Goal: Task Accomplishment & Management: Manage account settings

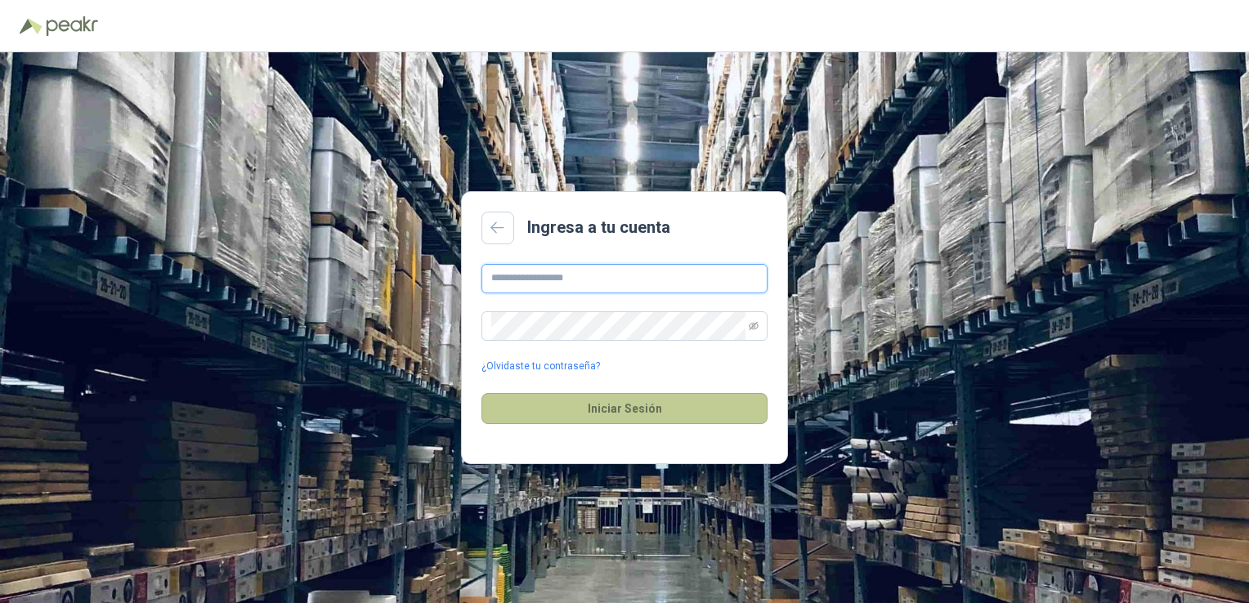
type input "**********"
click at [619, 404] on button "Iniciar Sesión" at bounding box center [624, 408] width 286 height 31
click at [751, 321] on icon "eye-invisible" at bounding box center [754, 326] width 10 height 10
click at [755, 244] on main "**********" at bounding box center [624, 328] width 327 height 274
click at [483, 437] on p "Correo o contraseña incorrecta" at bounding box center [624, 434] width 286 height 16
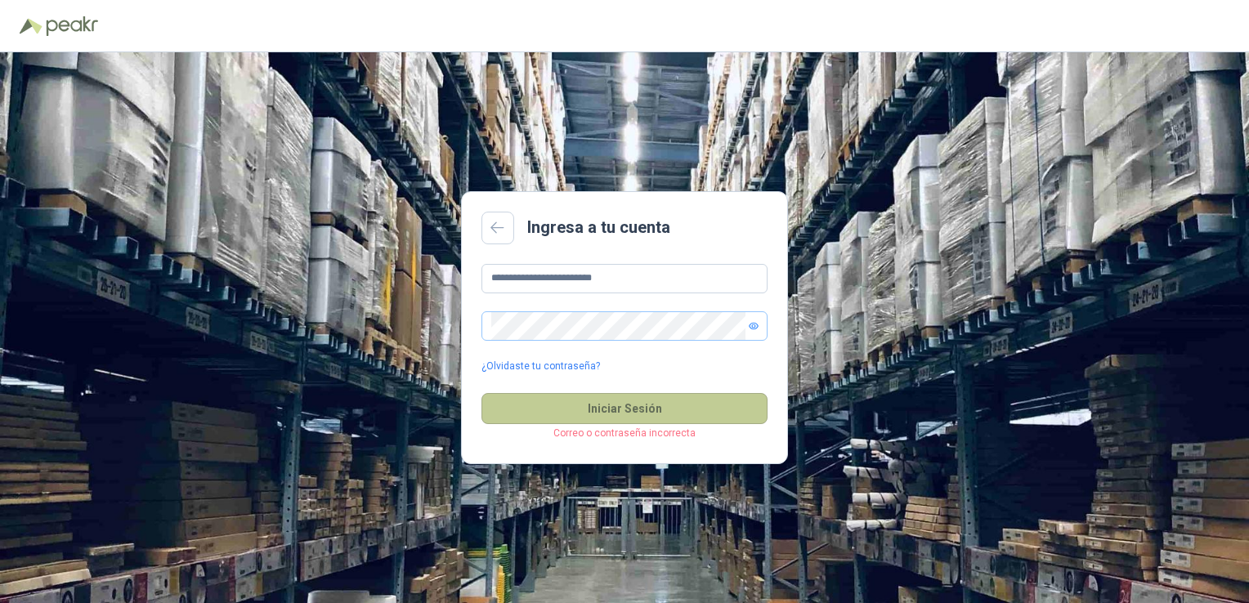
click at [616, 403] on button "Iniciar Sesión" at bounding box center [624, 408] width 286 height 31
click at [524, 368] on link "¿Olvidaste tu contraseña?" at bounding box center [540, 367] width 119 height 16
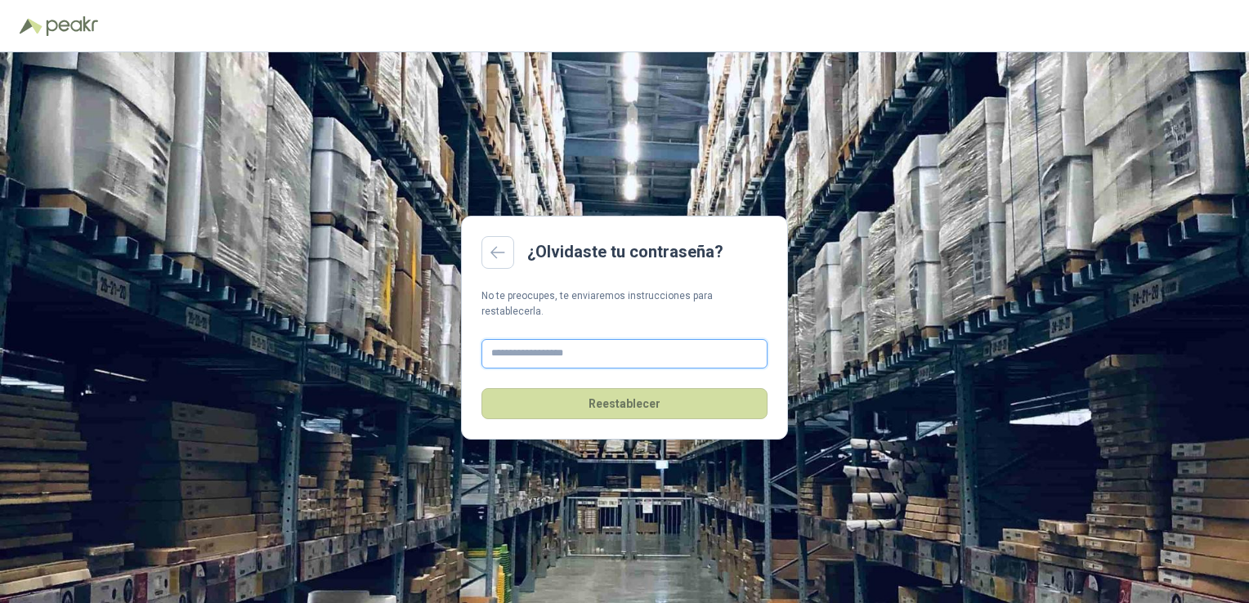
click at [538, 345] on input "text" at bounding box center [624, 353] width 286 height 29
type input "**********"
click at [605, 394] on button "Reestablecer" at bounding box center [624, 403] width 286 height 31
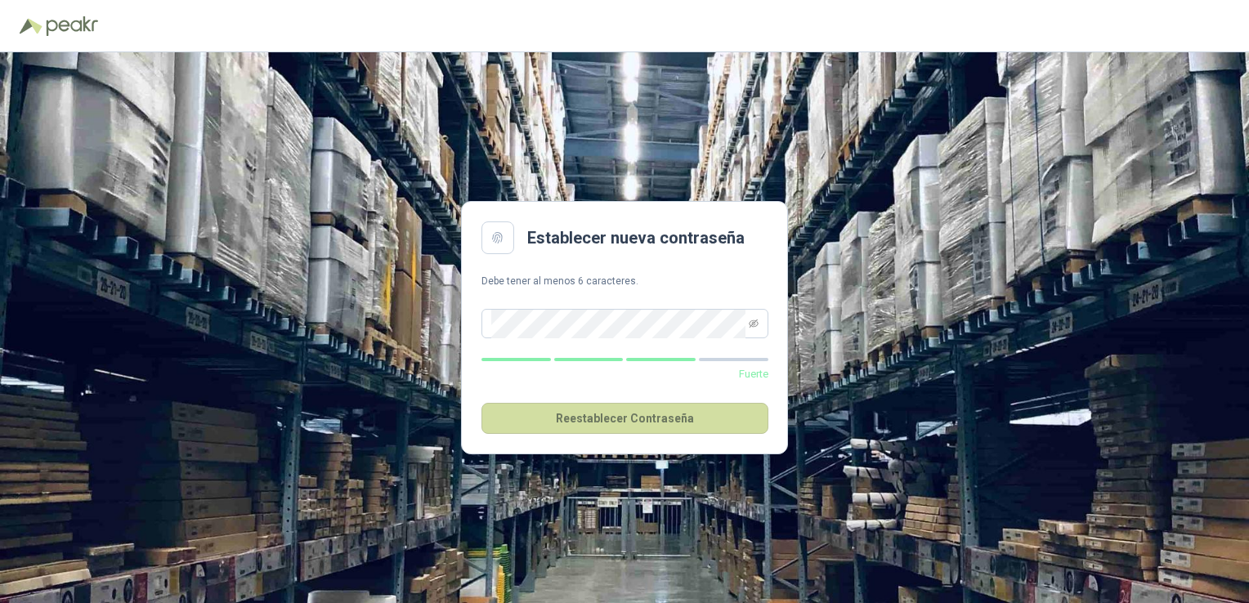
click at [681, 275] on p "Debe tener al menos 6 caracteres." at bounding box center [624, 282] width 286 height 16
click at [750, 327] on icon "eye-invisible" at bounding box center [754, 324] width 10 height 8
click at [607, 414] on button "Reestablecer Contraseña" at bounding box center [624, 418] width 287 height 31
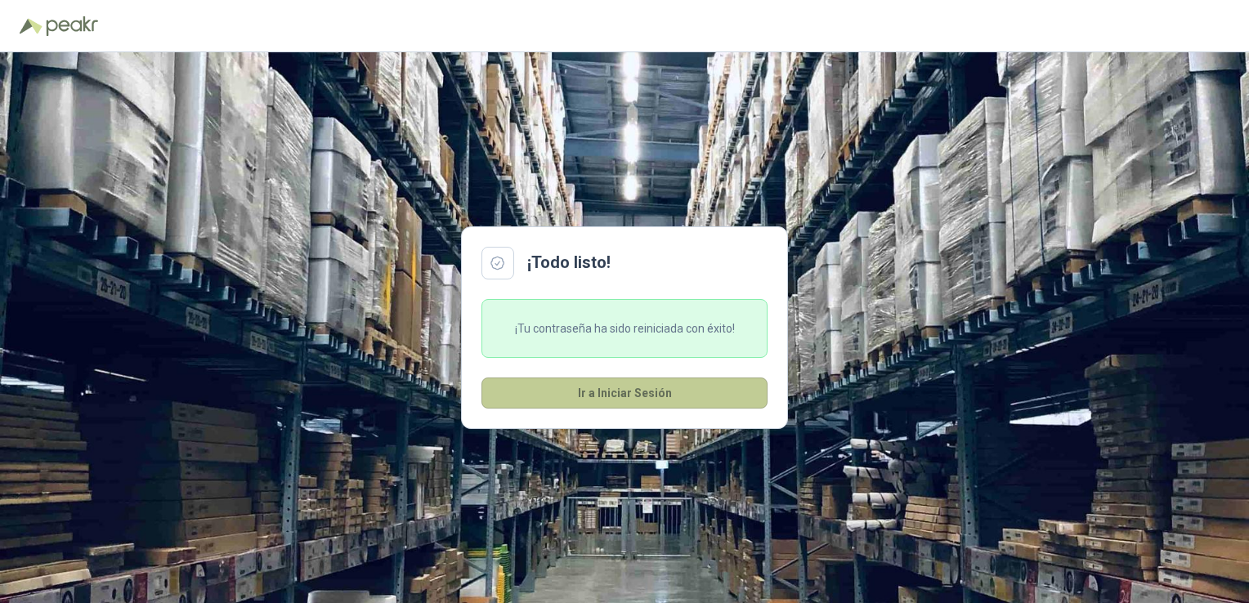
click at [603, 394] on button "Ir a Iniciar Sesión" at bounding box center [624, 393] width 286 height 31
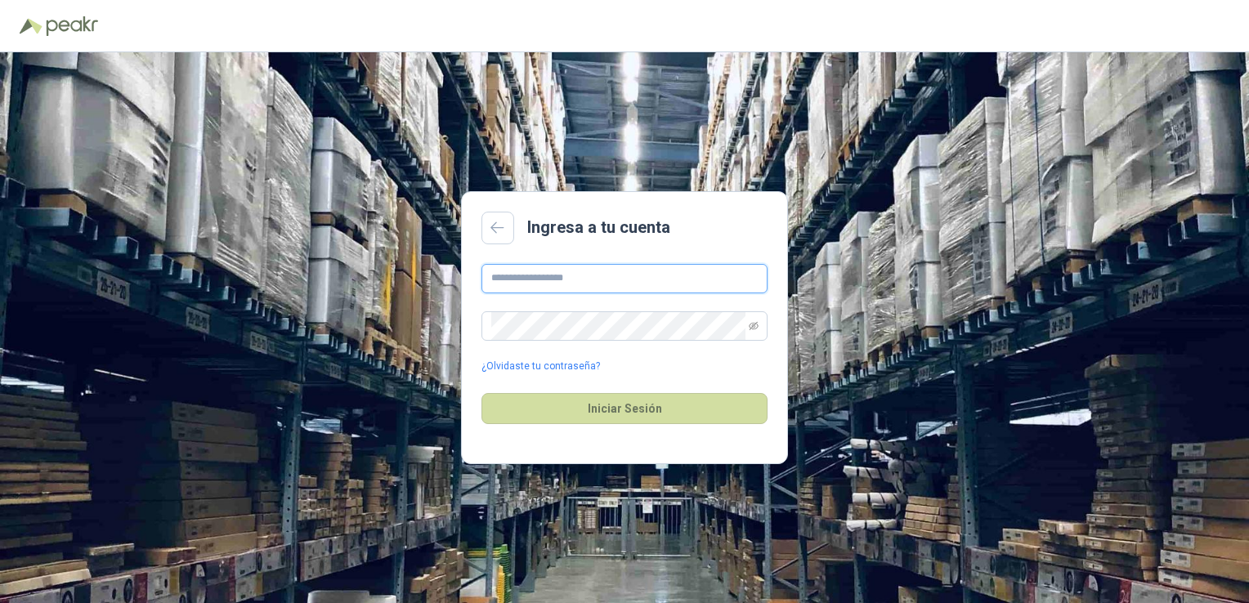
type input "**********"
click at [454, 329] on div "**********" at bounding box center [624, 327] width 1249 height 551
click at [736, 226] on div "Ingresa a tu cuenta" at bounding box center [624, 228] width 286 height 33
click at [750, 319] on span at bounding box center [754, 326] width 10 height 28
click at [750, 328] on icon "eye-invisible" at bounding box center [754, 325] width 10 height 8
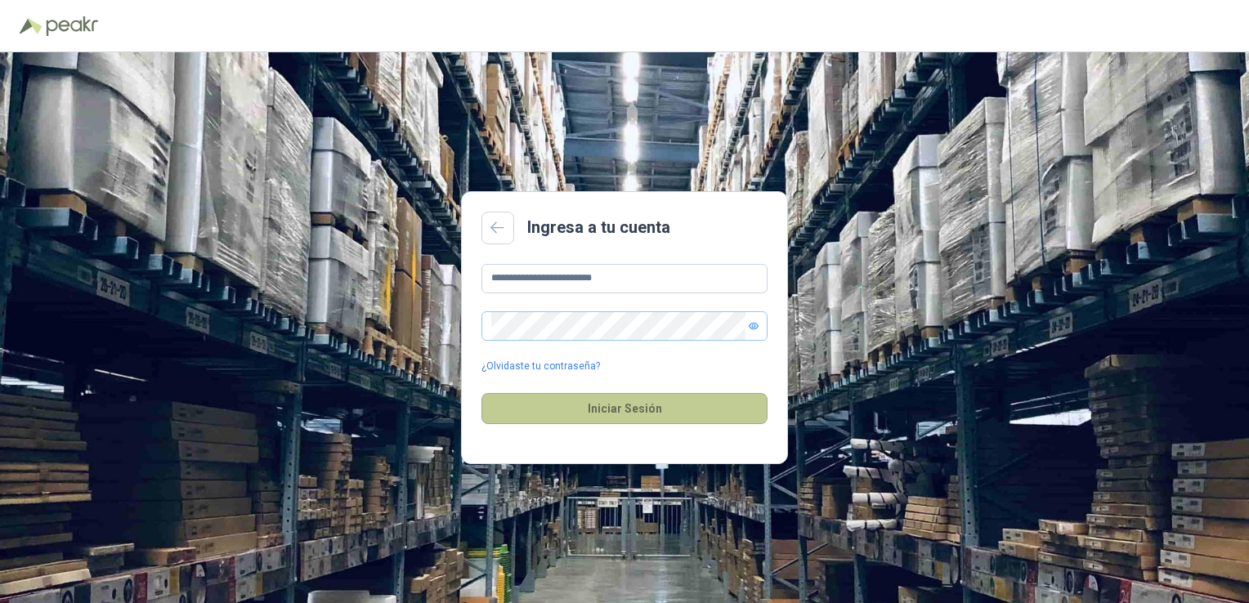
click at [629, 397] on button "Iniciar Sesión" at bounding box center [624, 408] width 286 height 31
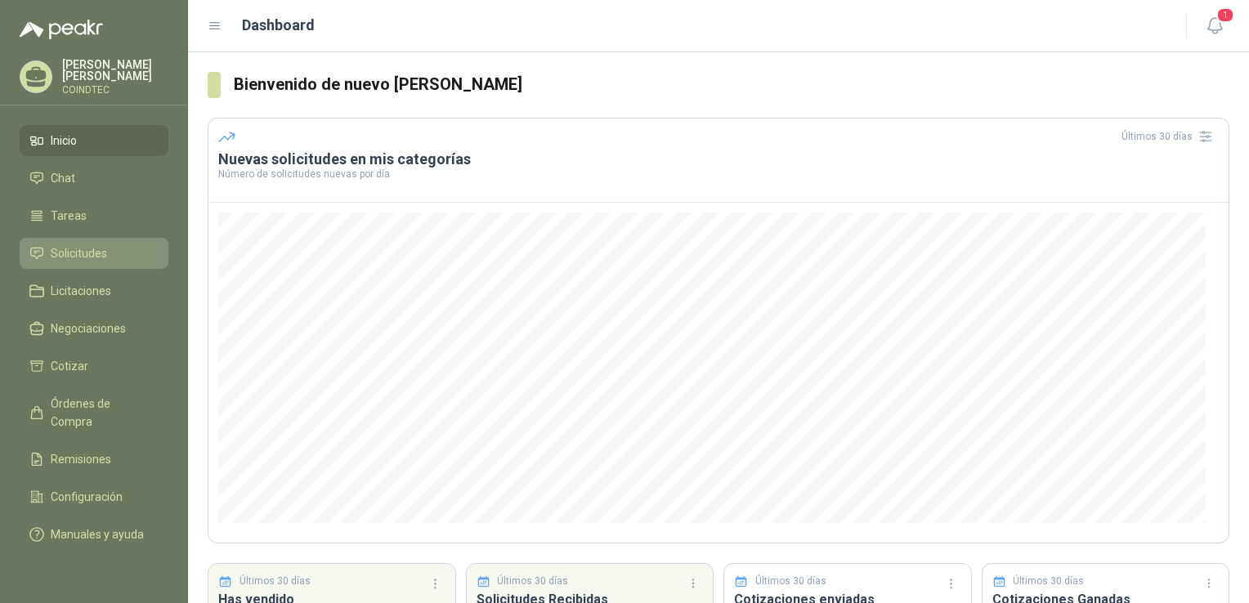
click at [69, 254] on span "Solicitudes" at bounding box center [79, 253] width 56 height 18
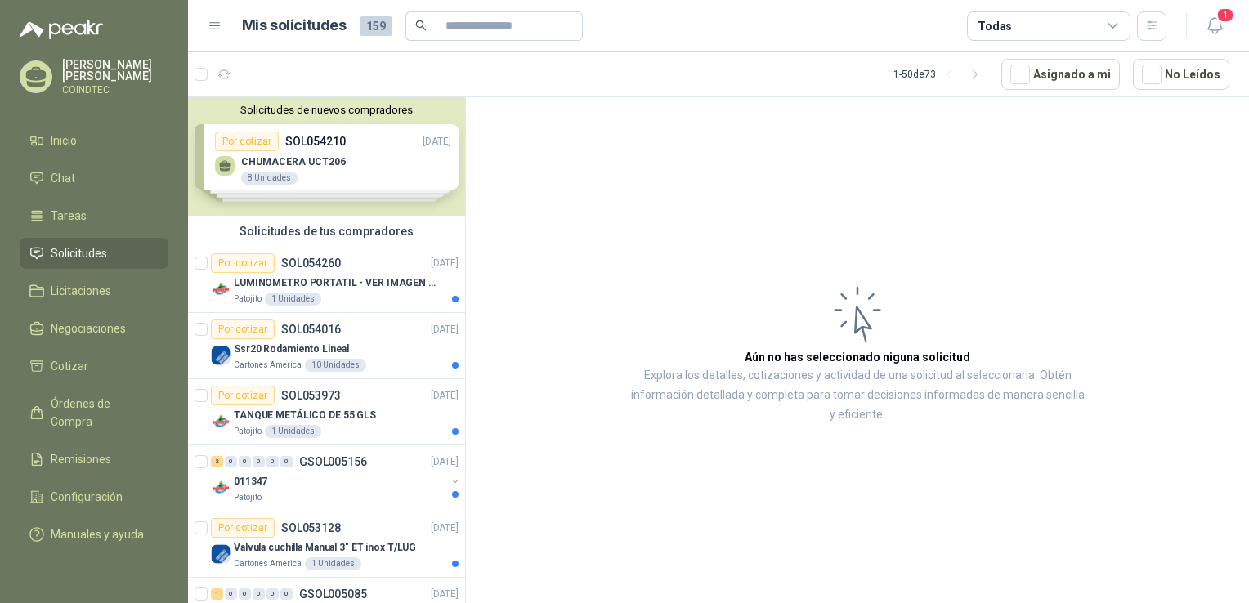
click at [333, 145] on div "Solicitudes de nuevos compradores Por cotizar SOL054210 [DATE] CHUMACERA UCT206…" at bounding box center [326, 156] width 277 height 119
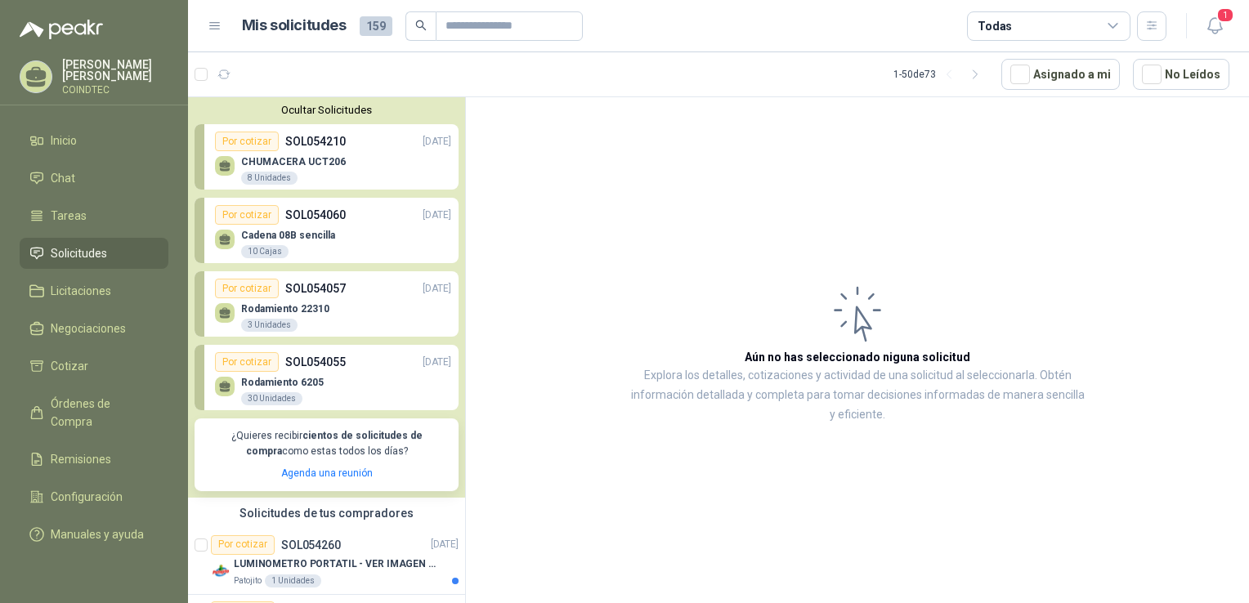
click at [333, 142] on p "SOL054210" at bounding box center [315, 141] width 60 height 18
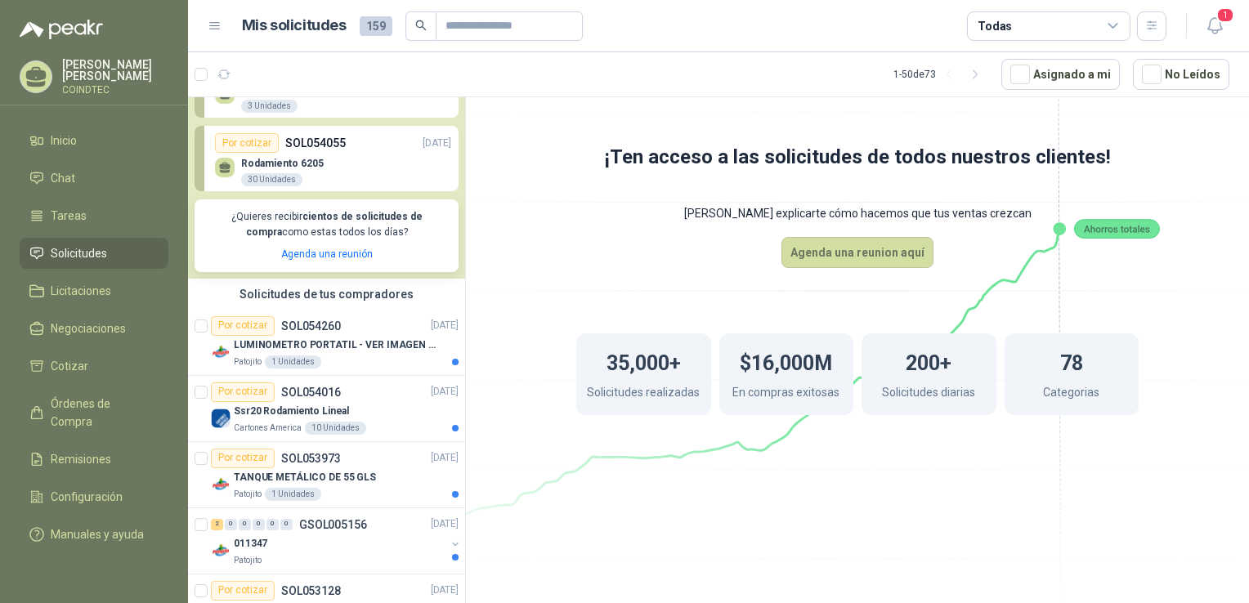
scroll to position [245, 0]
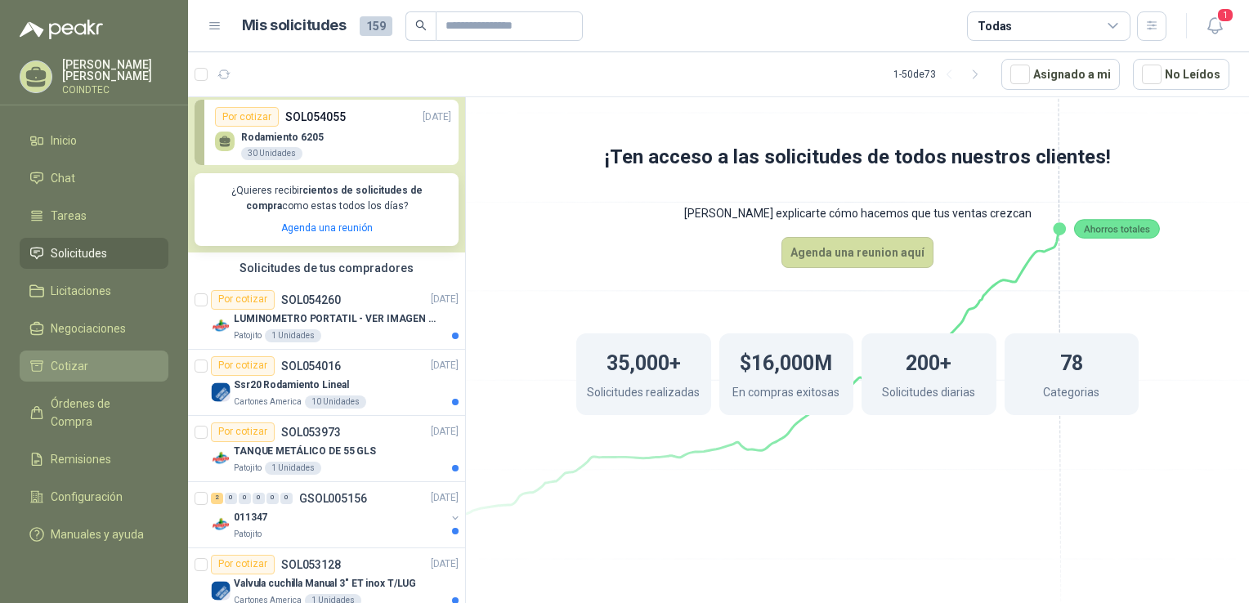
click at [72, 357] on span "Cotizar" at bounding box center [70, 366] width 38 height 18
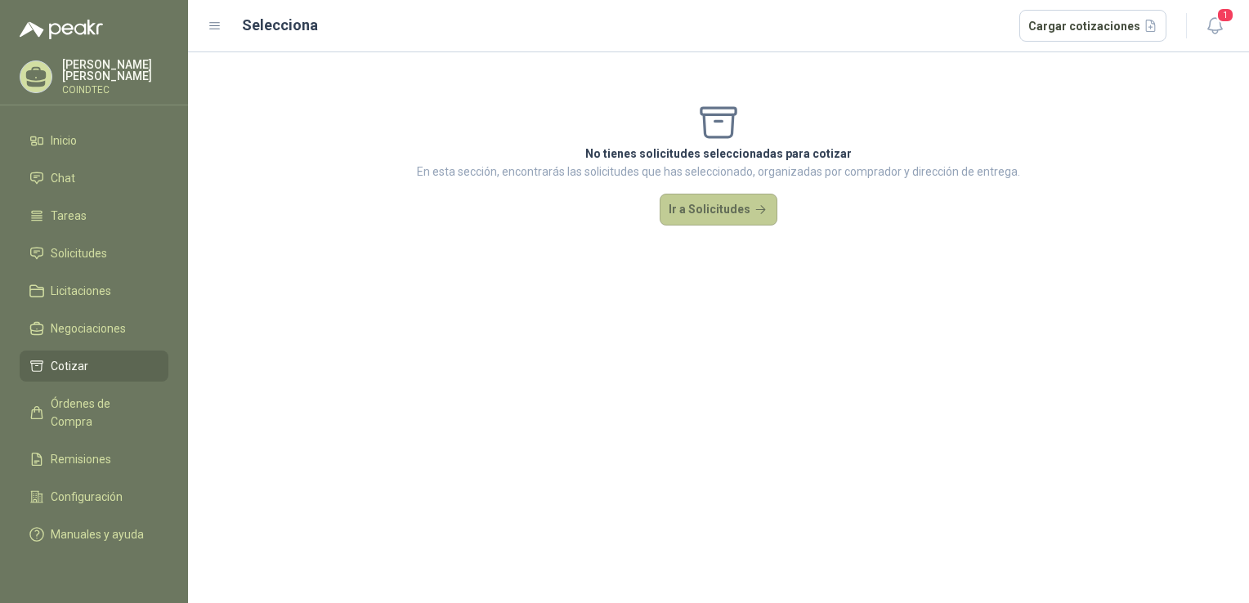
click at [723, 198] on button "Ir a Solicitudes" at bounding box center [719, 210] width 118 height 33
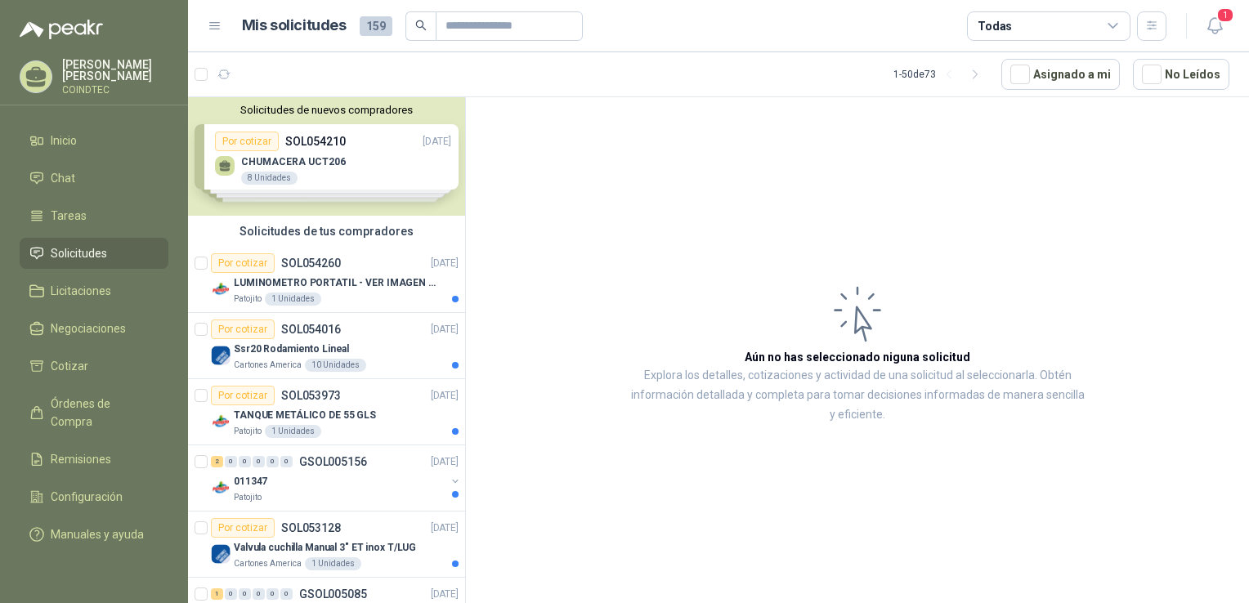
click at [219, 23] on icon at bounding box center [215, 26] width 10 height 7
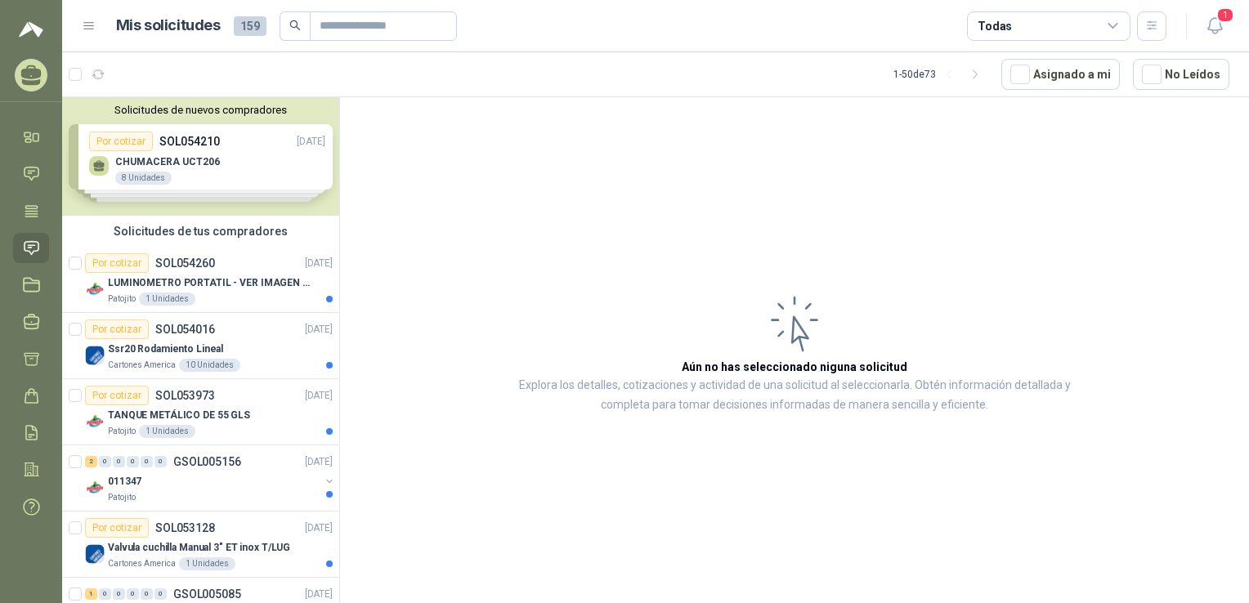
click at [86, 20] on icon at bounding box center [89, 26] width 15 height 15
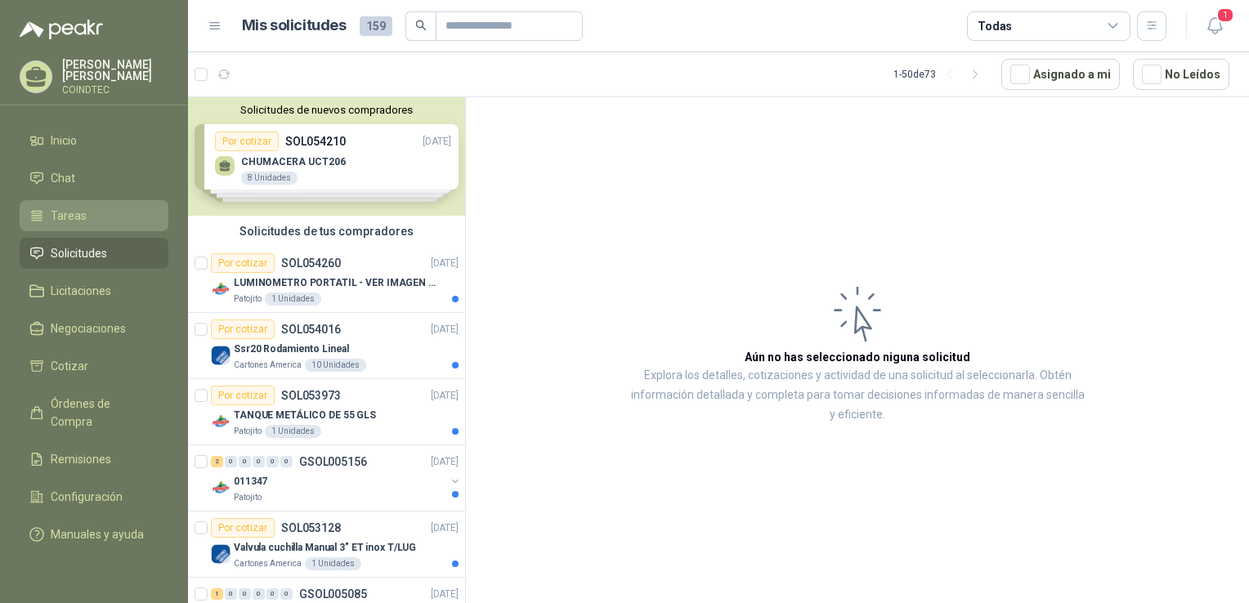
click at [74, 207] on span "Tareas" at bounding box center [69, 216] width 36 height 18
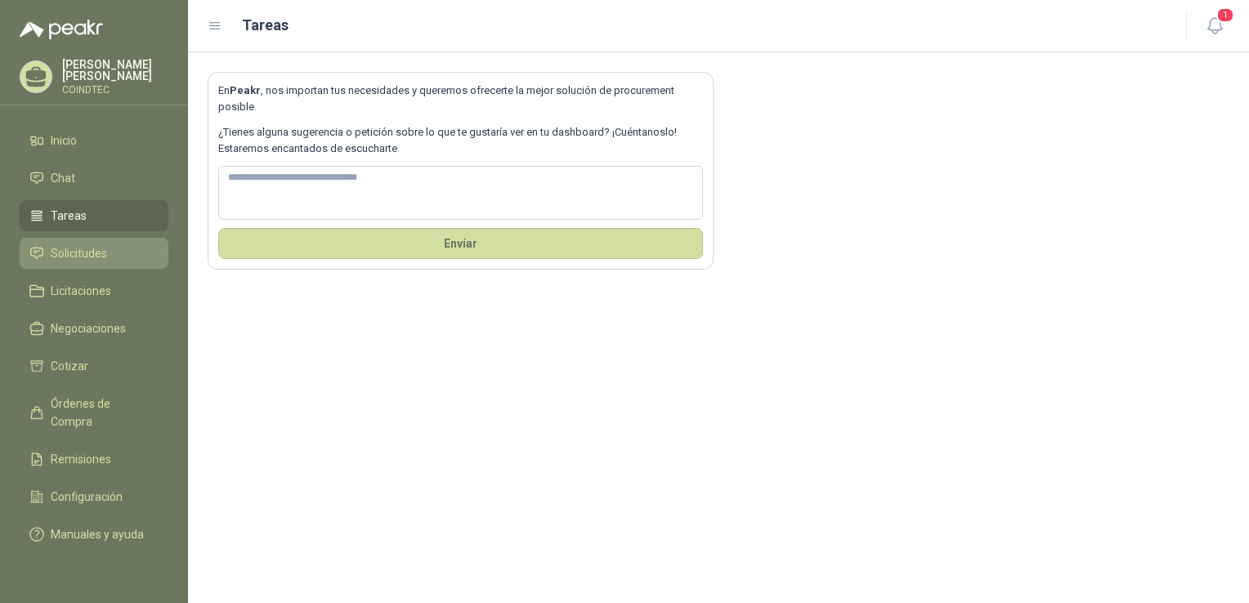
click at [83, 244] on span "Solicitudes" at bounding box center [79, 253] width 56 height 18
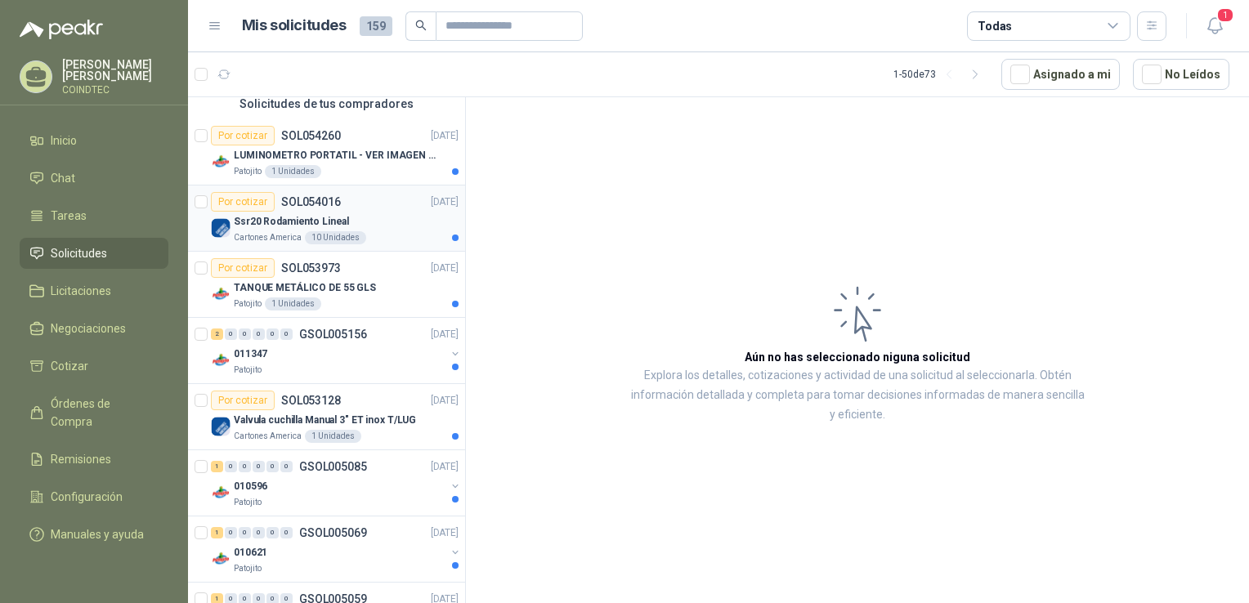
scroll to position [163, 0]
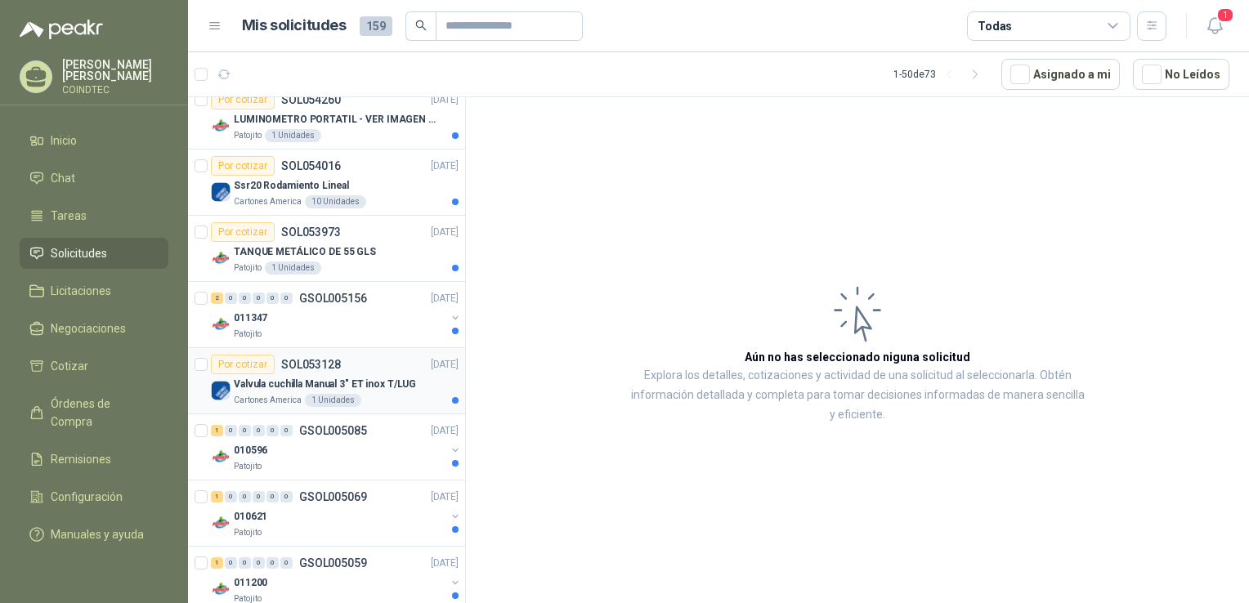
click at [363, 371] on div "Por cotizar SOL053128 [DATE]" at bounding box center [335, 365] width 248 height 20
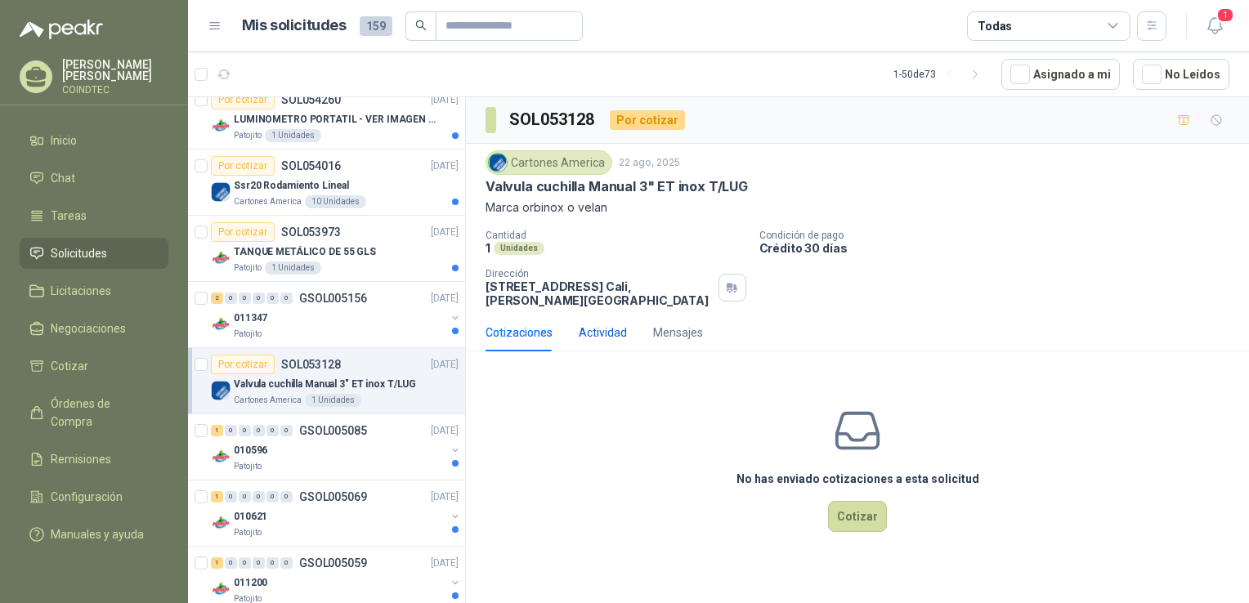
click at [611, 338] on div "Actividad" at bounding box center [603, 333] width 48 height 18
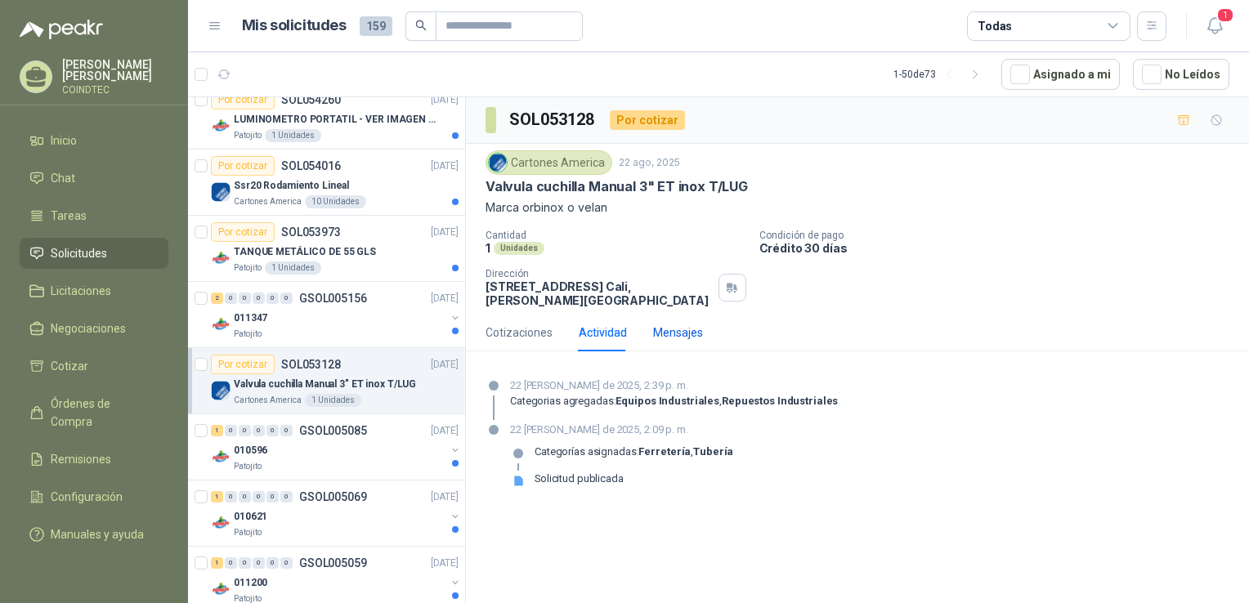
click at [665, 337] on div "Mensajes" at bounding box center [678, 333] width 50 height 18
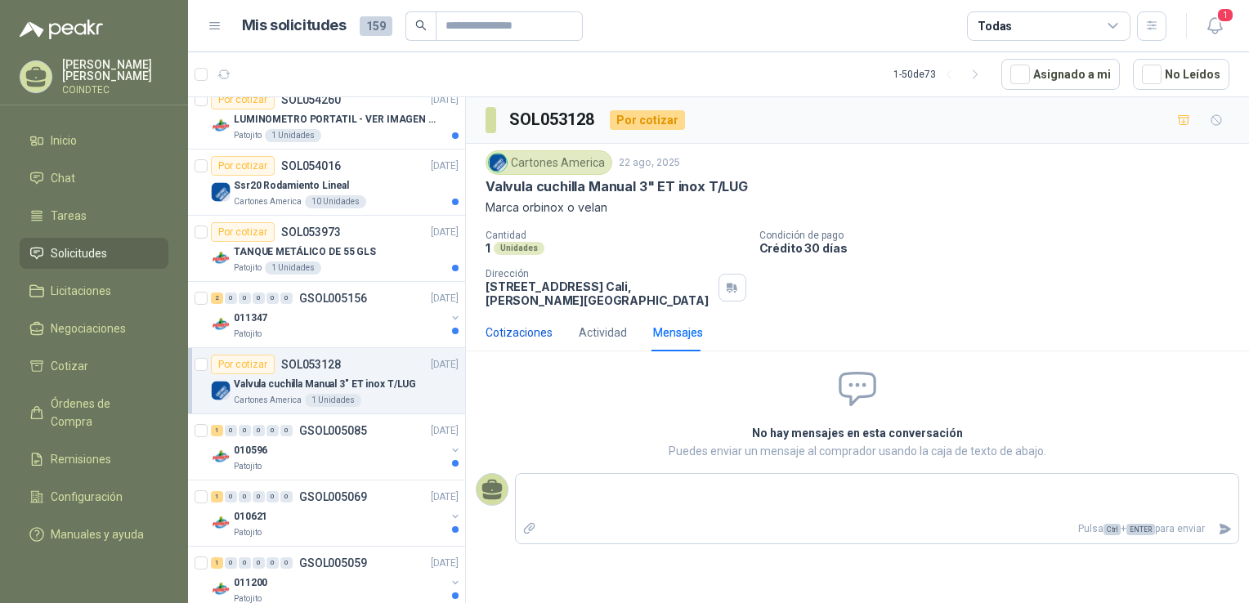
click at [535, 329] on div "Cotizaciones" at bounding box center [519, 333] width 67 height 18
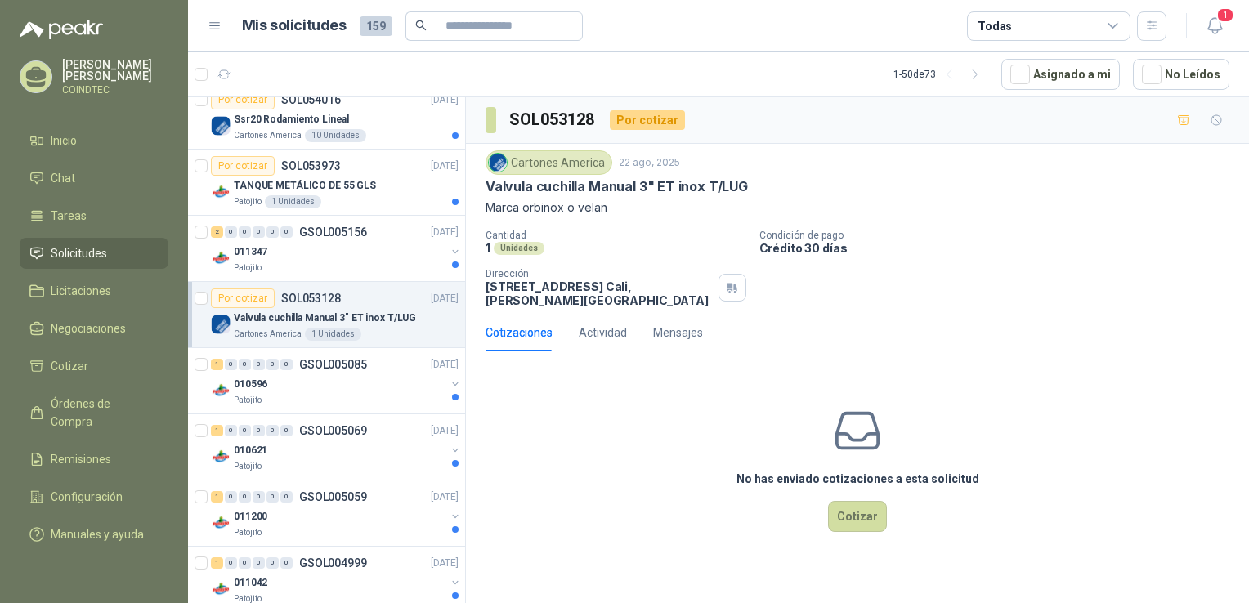
scroll to position [245, 0]
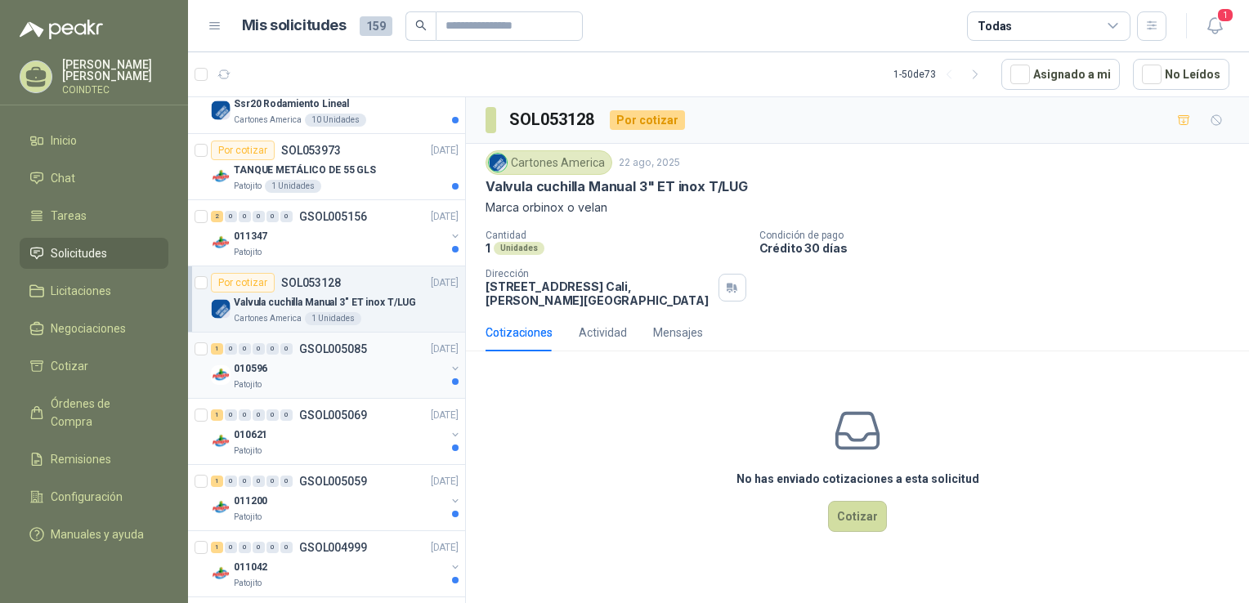
click at [333, 365] on div "010596" at bounding box center [340, 369] width 212 height 20
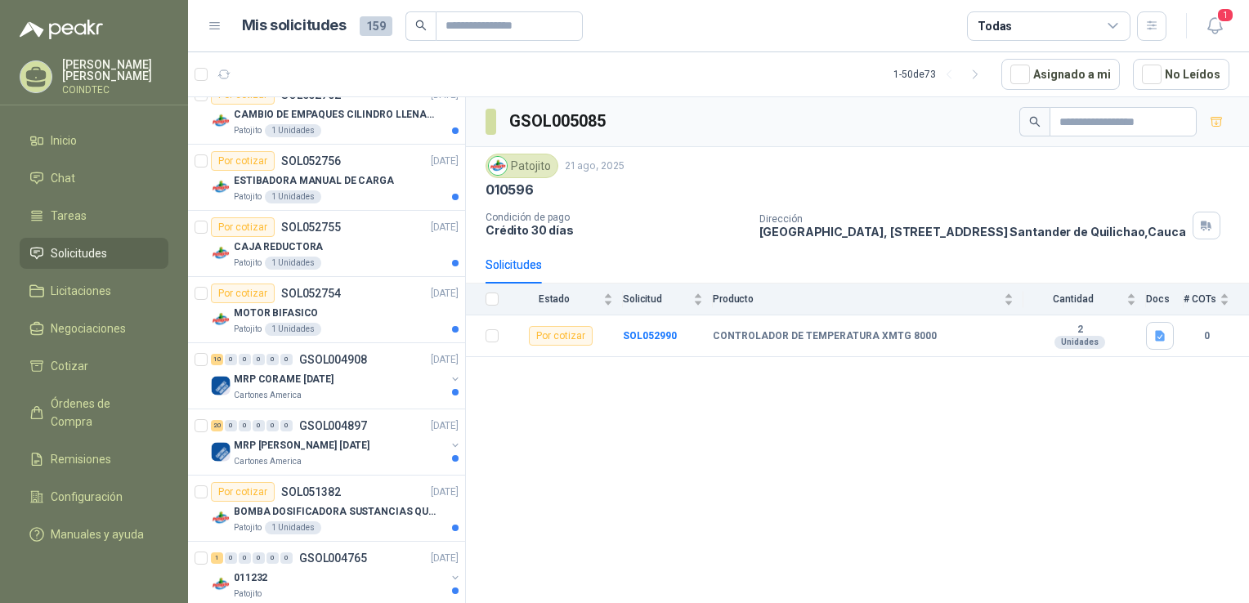
scroll to position [1390, 0]
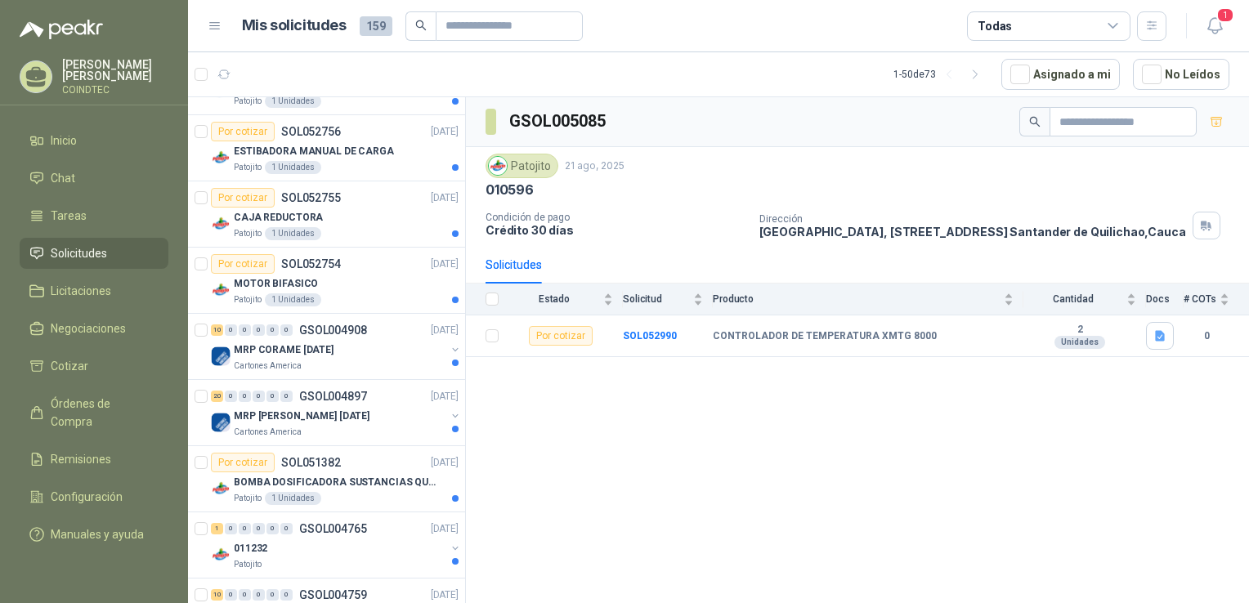
click at [333, 342] on p "MRP CORAME [DATE]" at bounding box center [284, 350] width 100 height 16
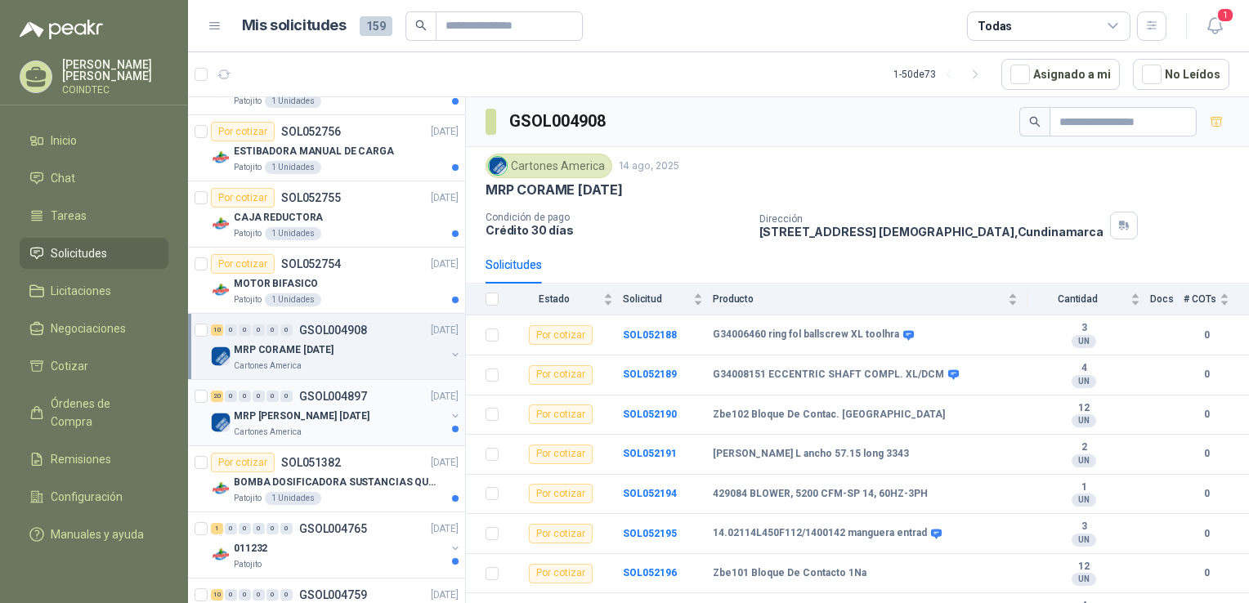
click at [320, 414] on p "MRP [PERSON_NAME] [DATE]" at bounding box center [302, 417] width 136 height 16
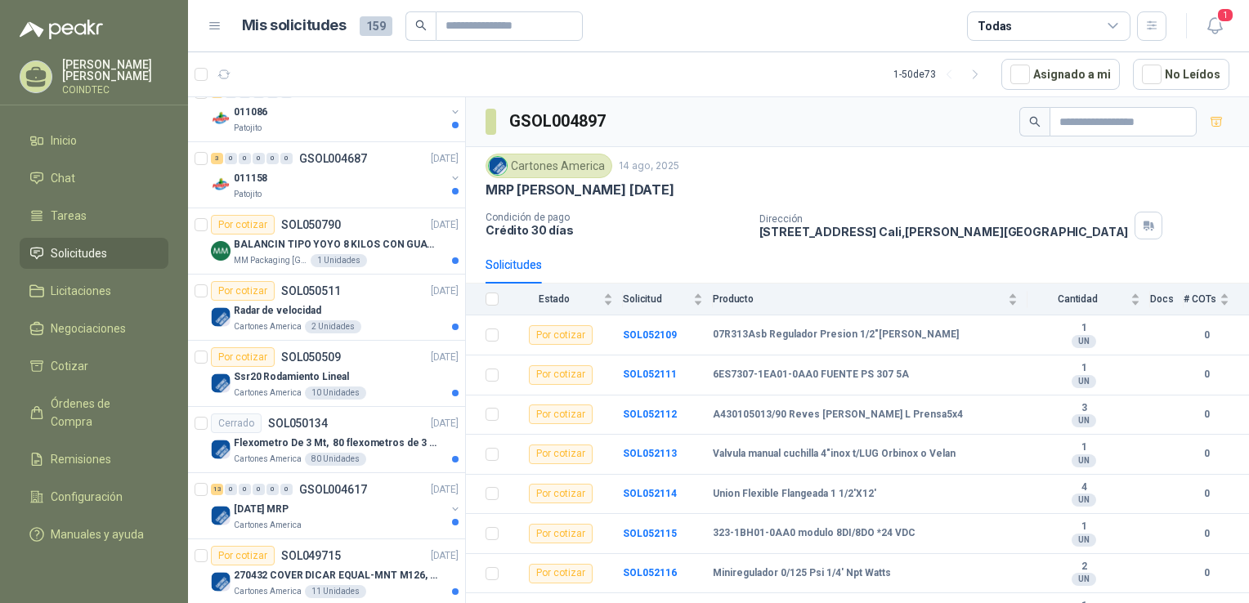
scroll to position [1962, 0]
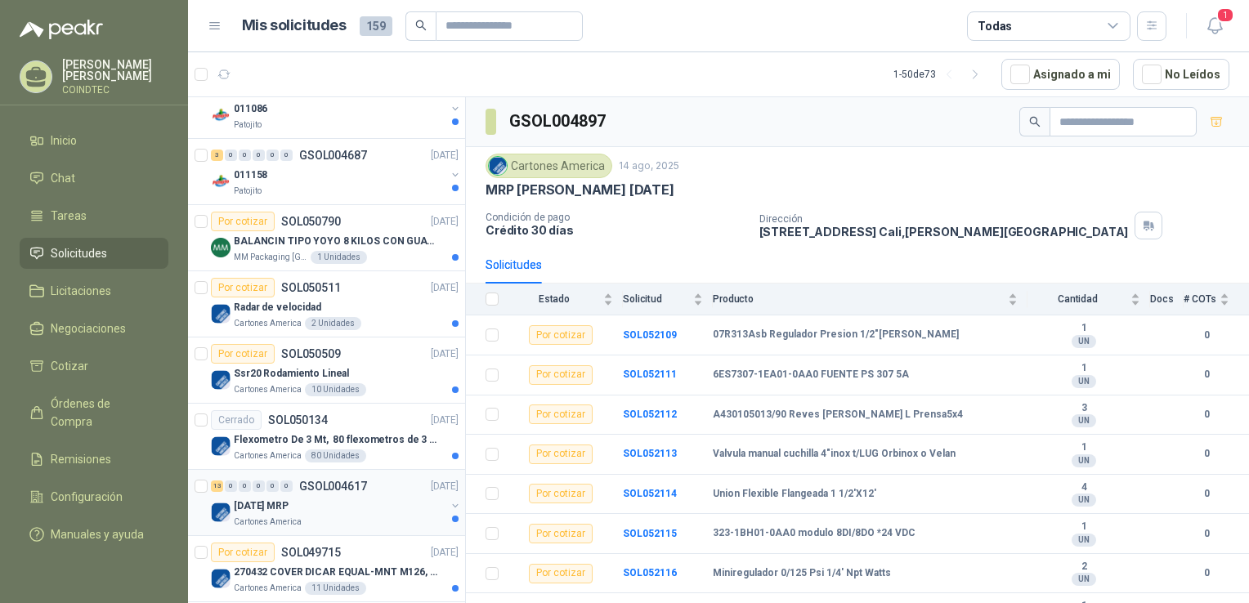
click at [338, 482] on p "GSOL004617" at bounding box center [333, 486] width 68 height 11
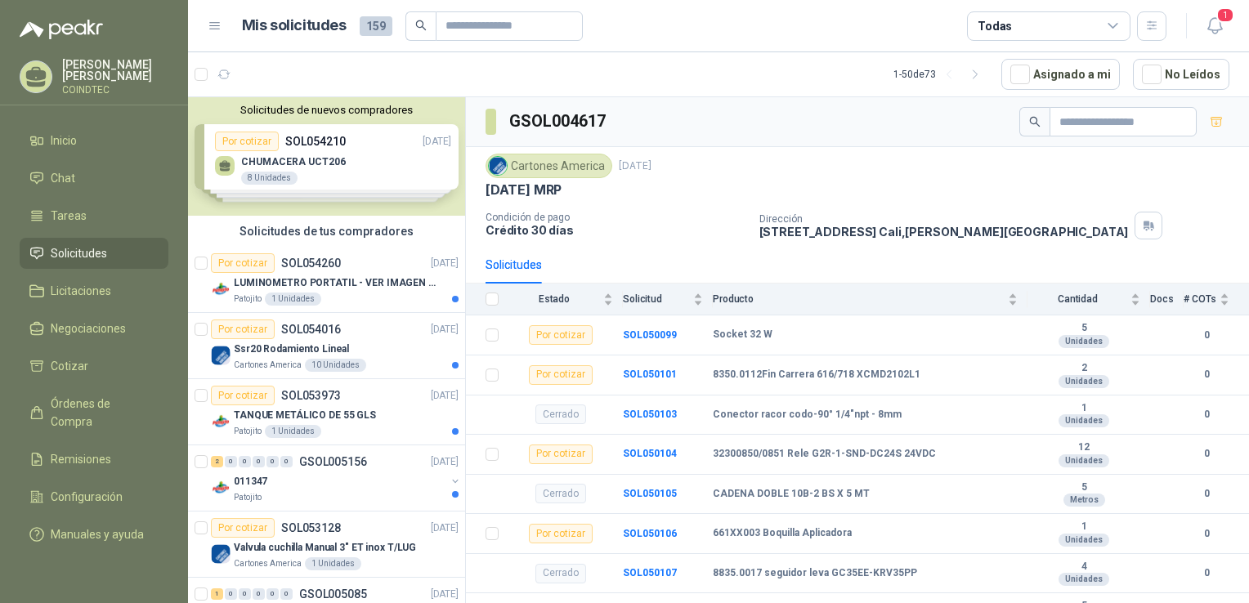
click at [350, 181] on div "Solicitudes de nuevos compradores Por cotizar SOL054210 [DATE] CHUMACERA UCT206…" at bounding box center [326, 156] width 277 height 119
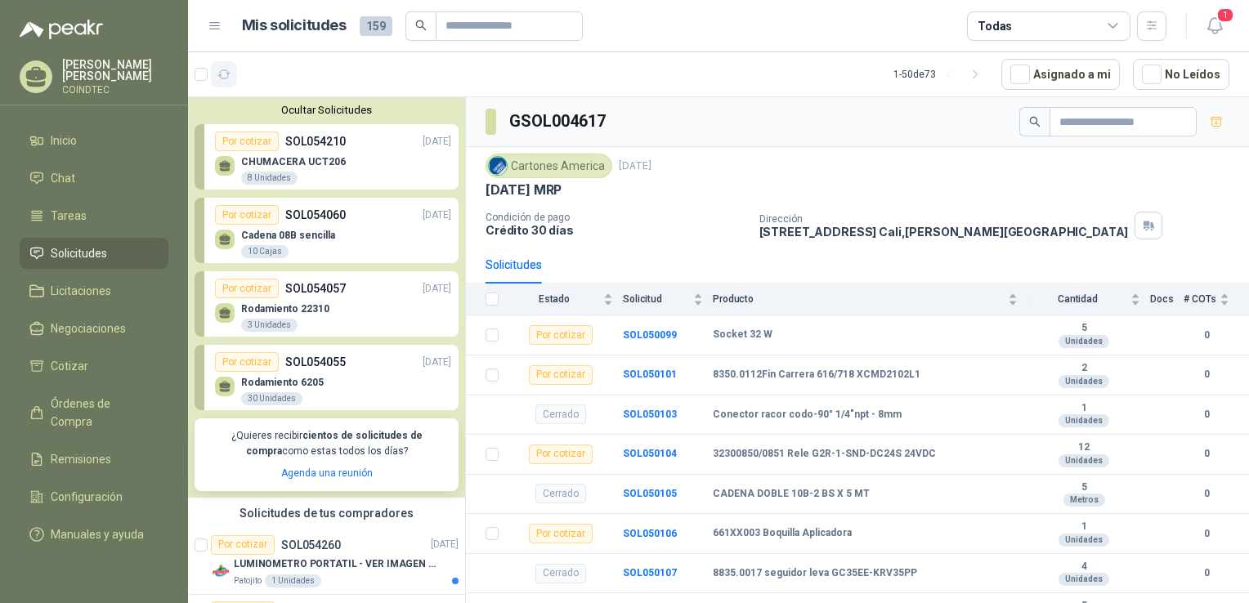
click at [226, 82] on button "button" at bounding box center [224, 74] width 26 height 26
